Goal: Information Seeking & Learning: Learn about a topic

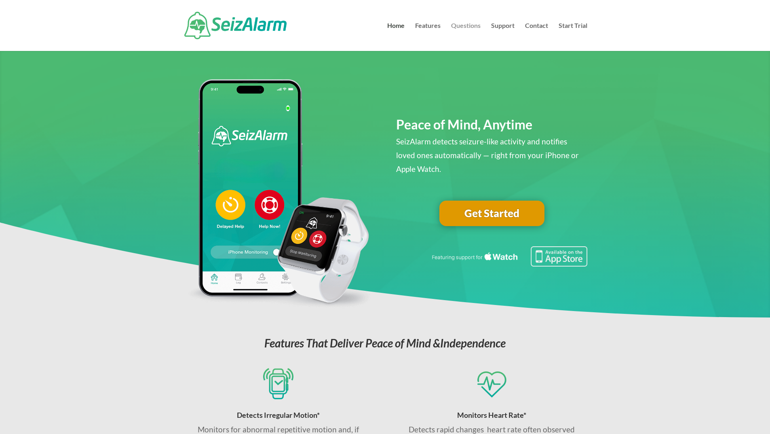
click at [469, 24] on link "Questions" at bounding box center [466, 37] width 30 height 28
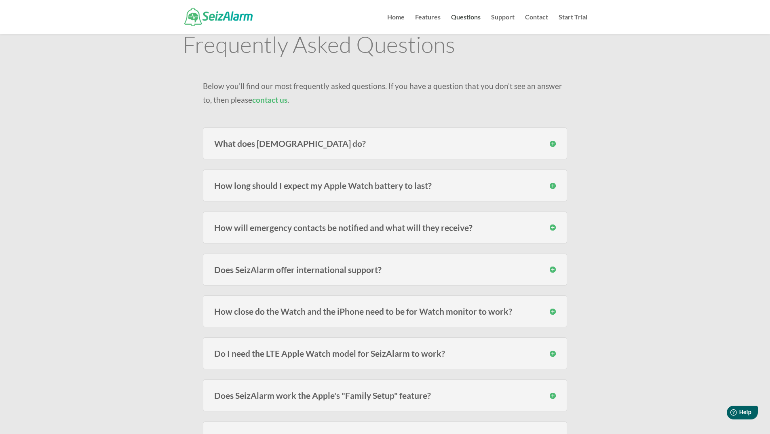
scroll to position [81, 0]
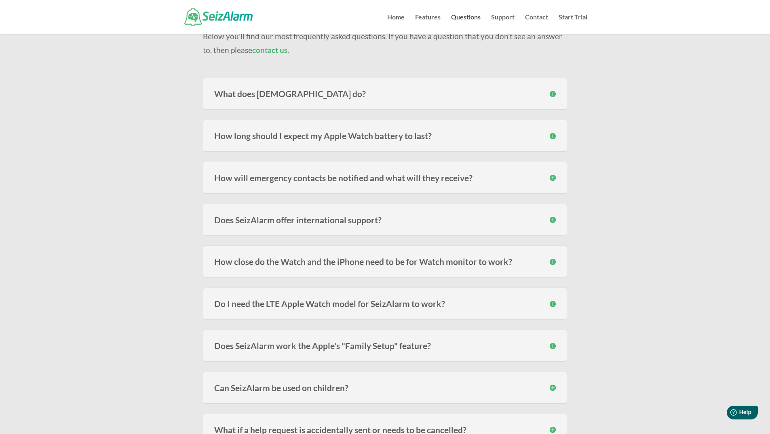
click at [390, 308] on h3 "Do I need the LTE Apple Watch model for SeizAlarm to work?" at bounding box center [385, 303] width 342 height 8
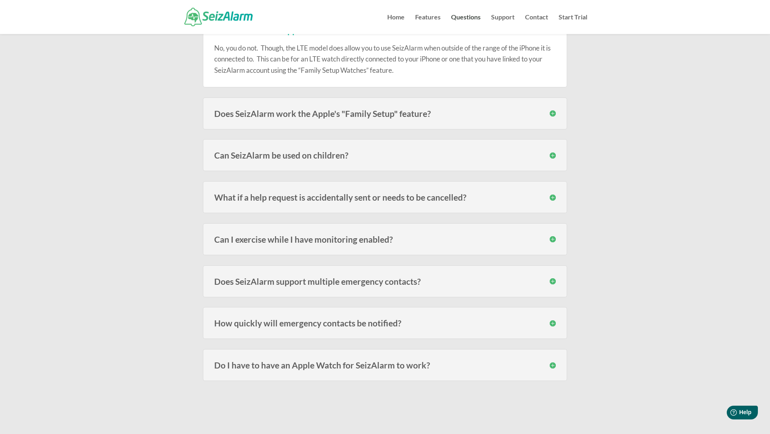
scroll to position [364, 0]
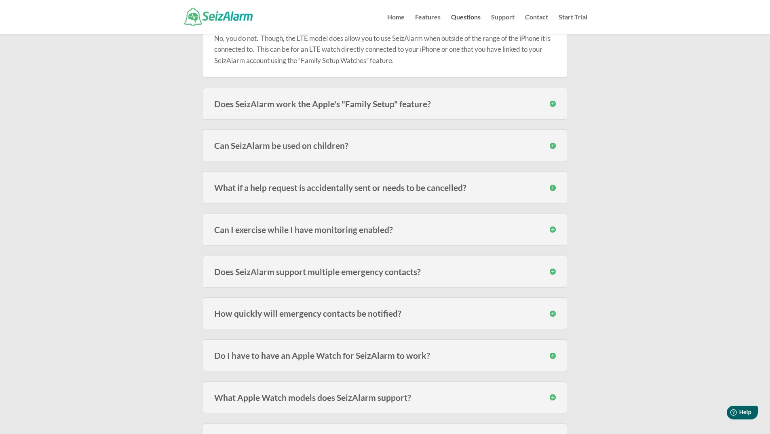
click at [435, 358] on h3 "Do I have to have an Apple Watch for SeizAlarm to work?" at bounding box center [385, 355] width 342 height 8
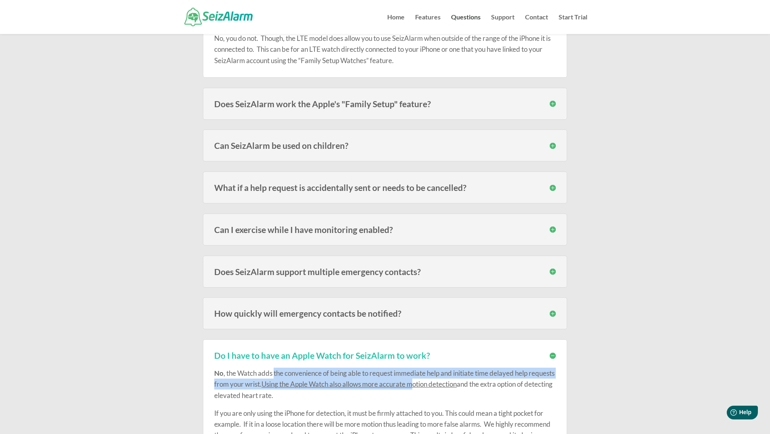
drag, startPoint x: 274, startPoint y: 374, endPoint x: 446, endPoint y: 382, distance: 172.8
click at [446, 382] on p "No , the Watch adds the convenience of being able to request immediate help and…" at bounding box center [385, 388] width 342 height 40
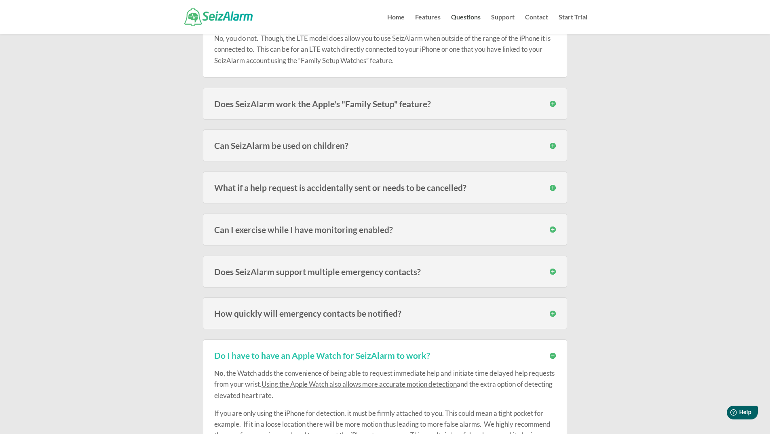
click at [322, 405] on p "No , the Watch adds the convenience of being able to request immediate help and…" at bounding box center [385, 388] width 342 height 40
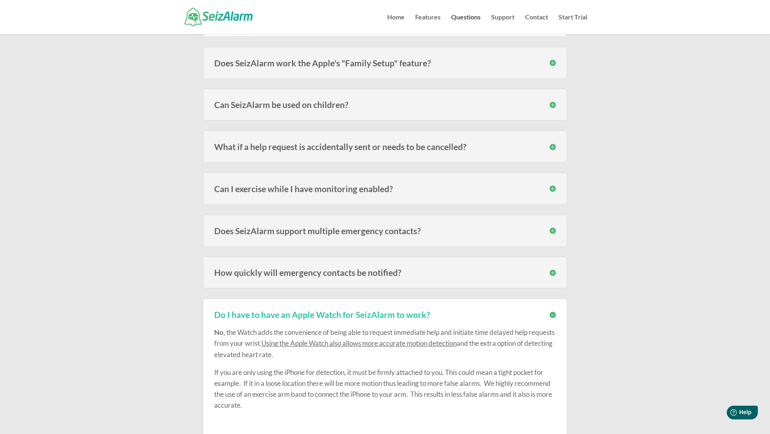
scroll to position [323, 0]
